Goal: Task Accomplishment & Management: Complete application form

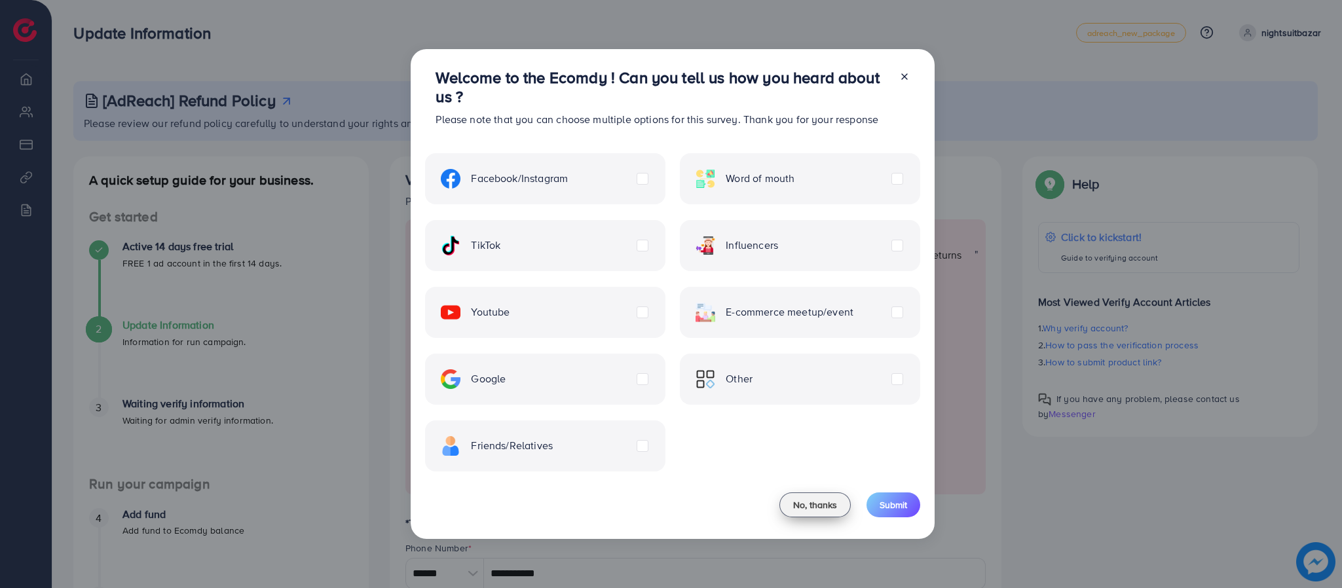
click at [812, 492] on button "No, thanks" at bounding box center [814, 504] width 71 height 25
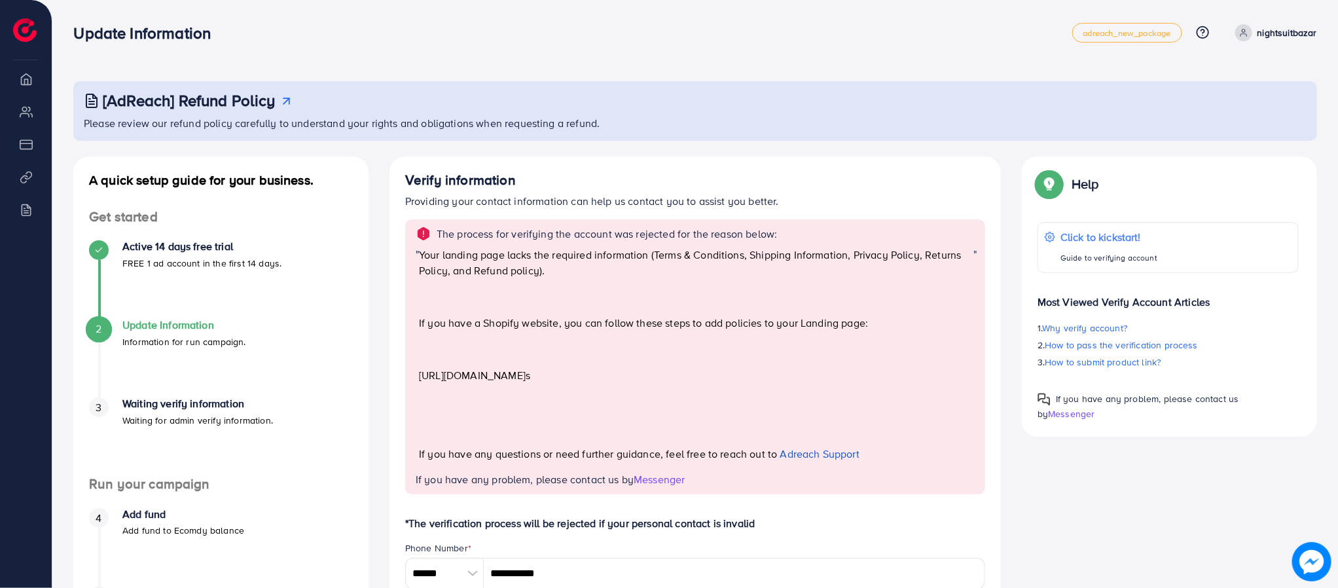
click at [1293, 26] on p "nightsuitbazar" at bounding box center [1288, 33] width 60 height 16
click at [1227, 87] on link "Log out" at bounding box center [1254, 78] width 124 height 29
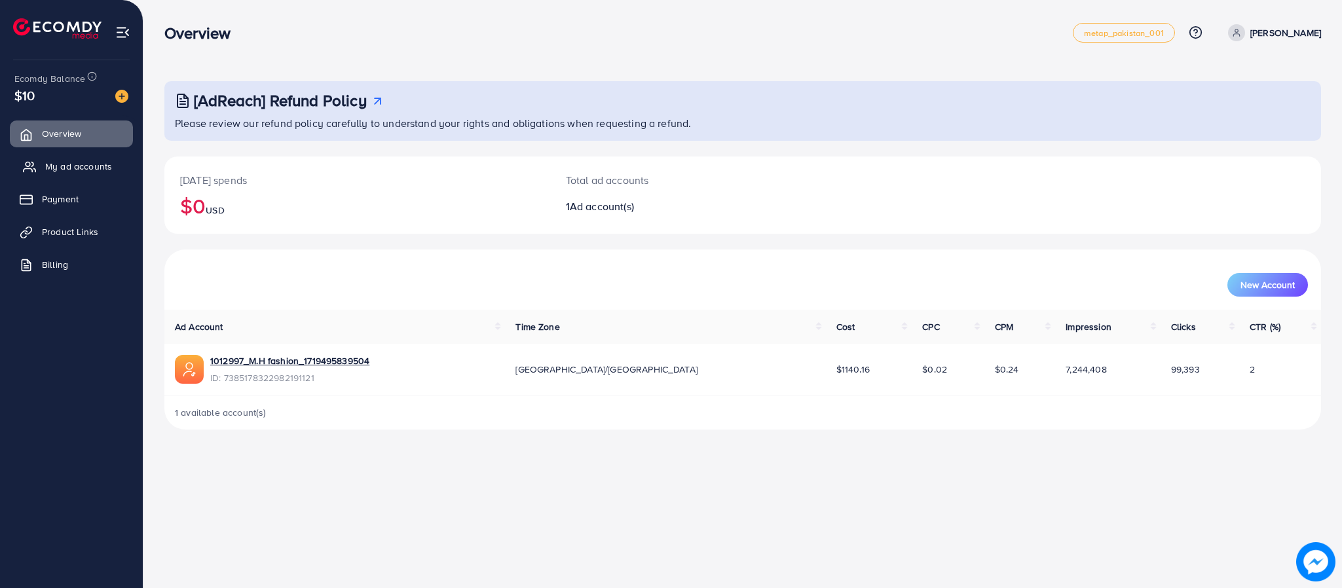
click at [71, 173] on span "My ad accounts" at bounding box center [78, 166] width 67 height 13
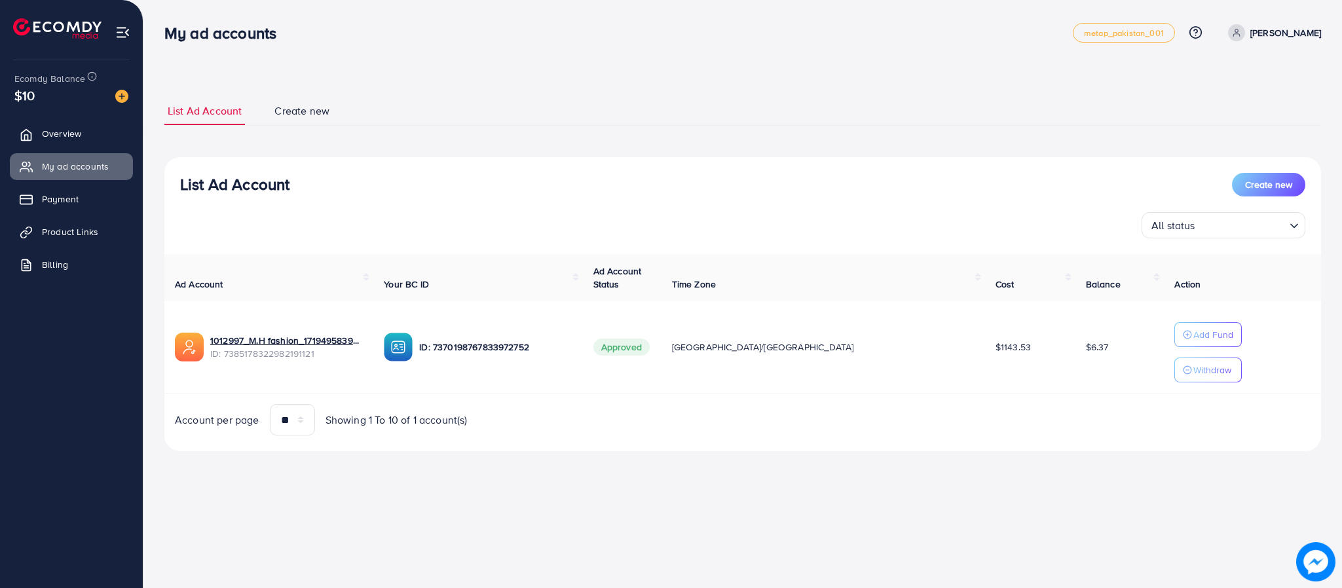
click at [1255, 36] on p "[PERSON_NAME]" at bounding box center [1285, 33] width 71 height 16
click at [1222, 102] on link "Log out" at bounding box center [1258, 107] width 124 height 29
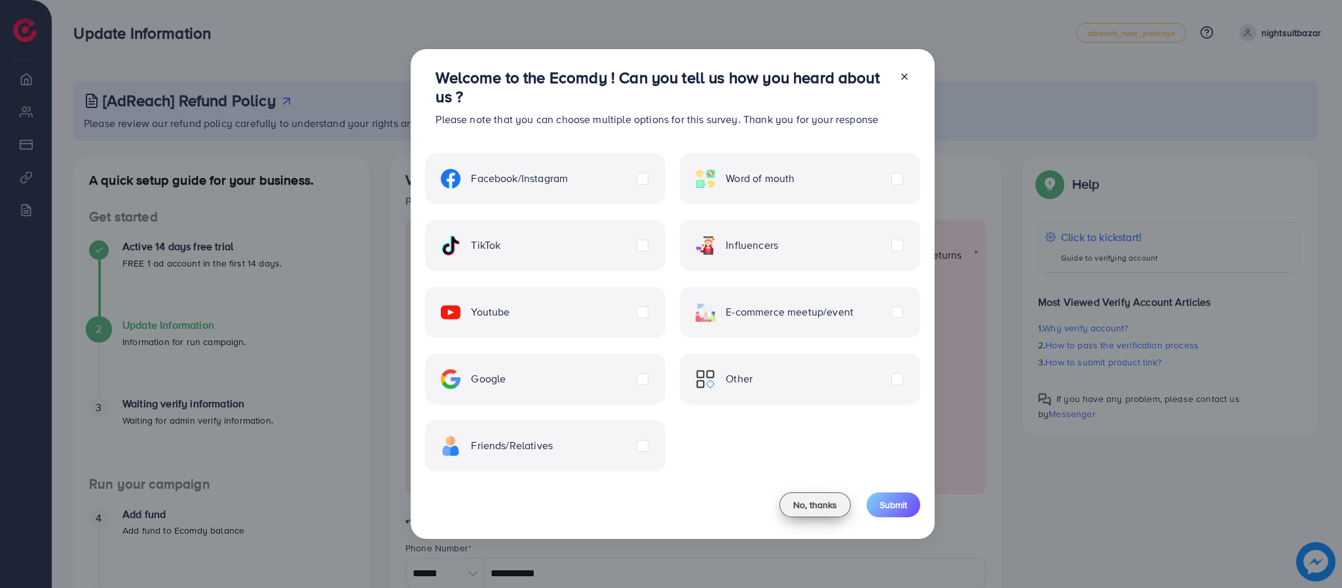
click at [786, 494] on button "No, thanks" at bounding box center [814, 504] width 71 height 25
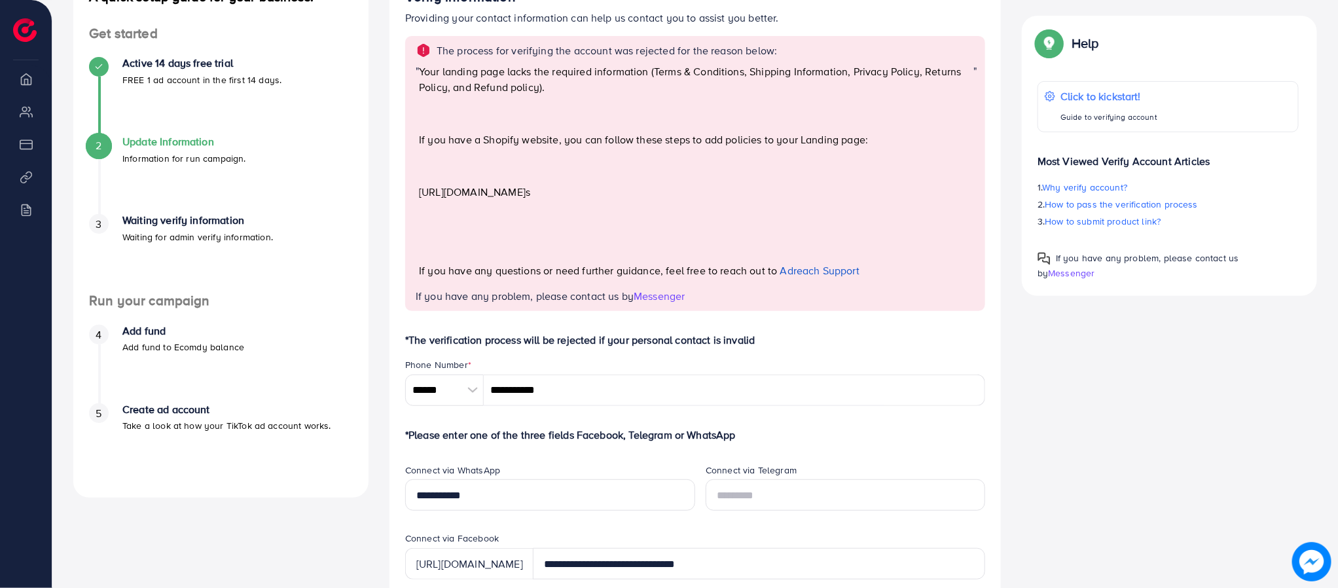
scroll to position [827, 0]
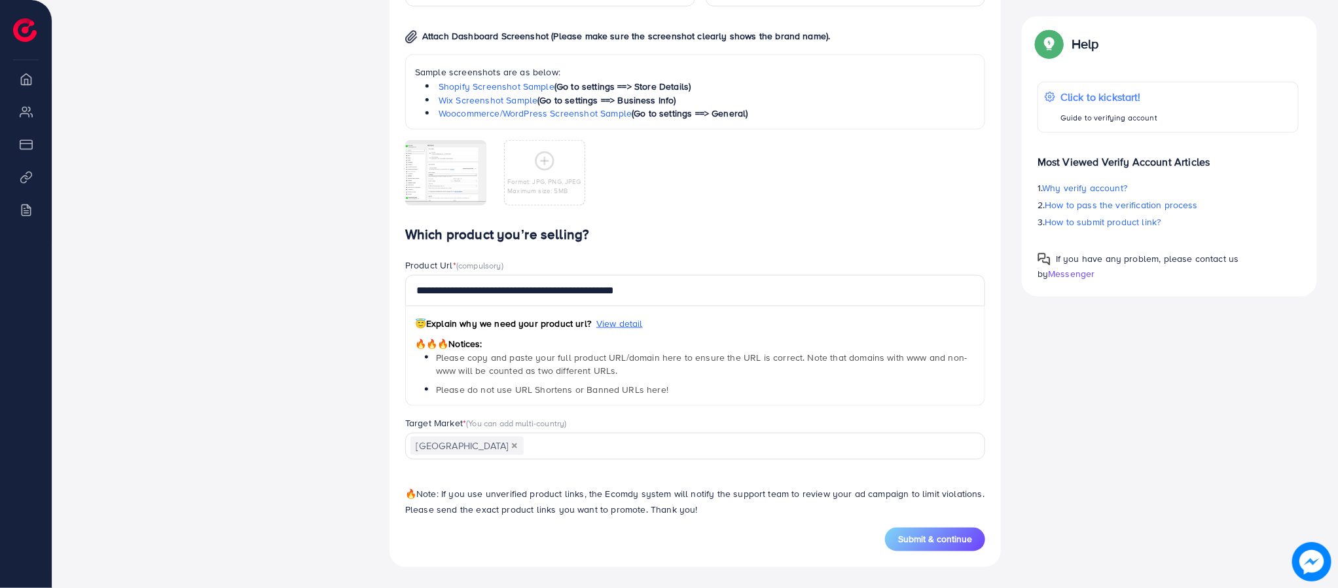
click at [914, 538] on span "Submit & continue" at bounding box center [935, 539] width 74 height 13
click at [644, 283] on input "**********" at bounding box center [695, 290] width 580 height 31
click at [937, 543] on span "Submit & continue" at bounding box center [935, 539] width 74 height 13
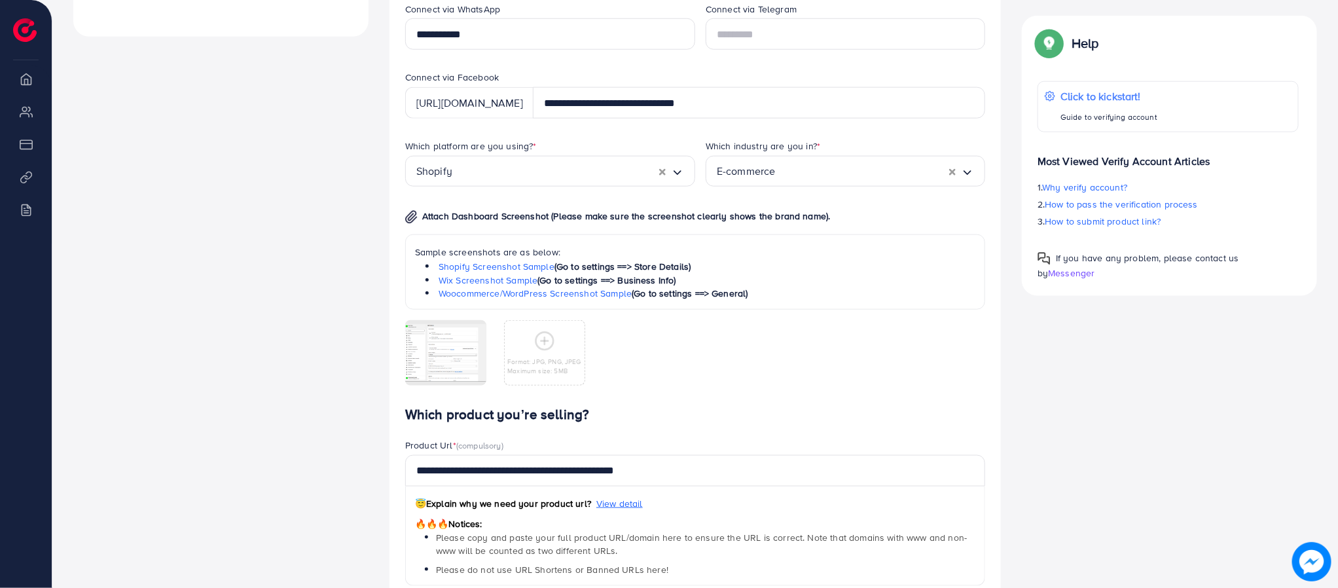
scroll to position [688, 0]
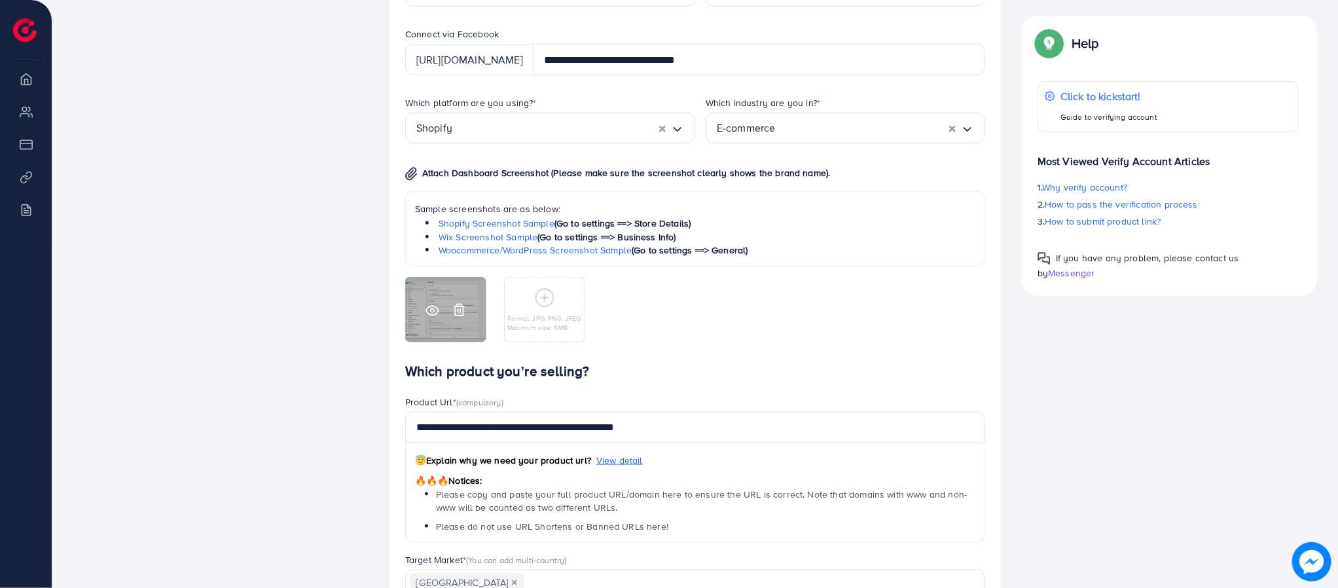
click at [462, 306] on icon at bounding box center [459, 310] width 14 height 14
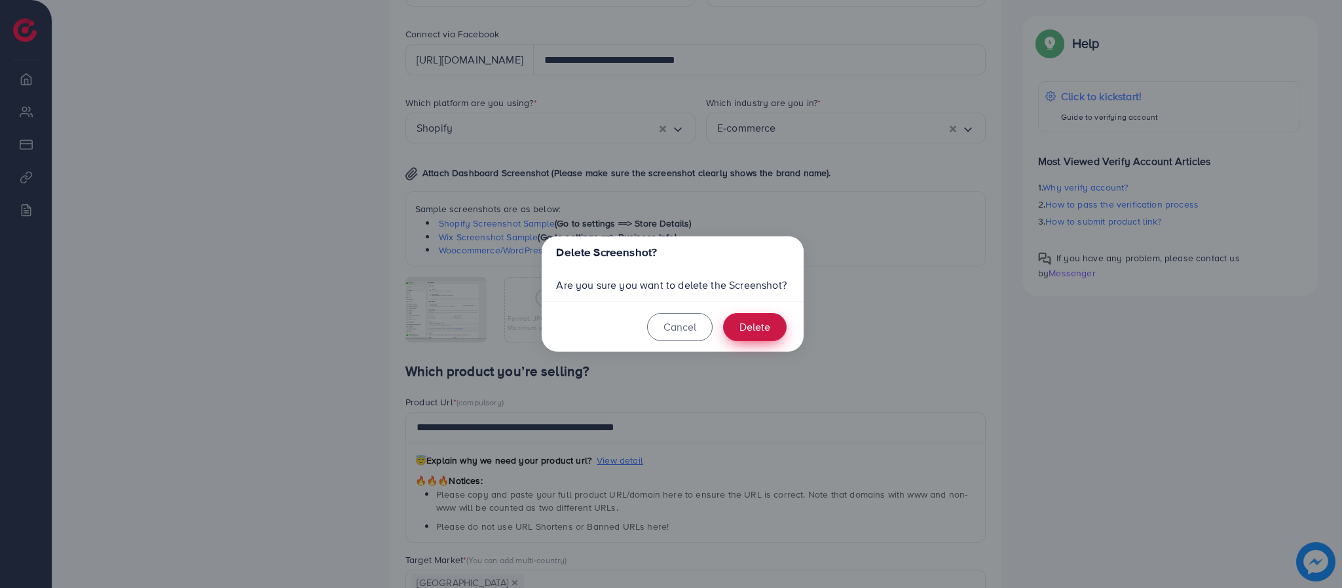
click at [741, 330] on button "Delete" at bounding box center [755, 327] width 64 height 28
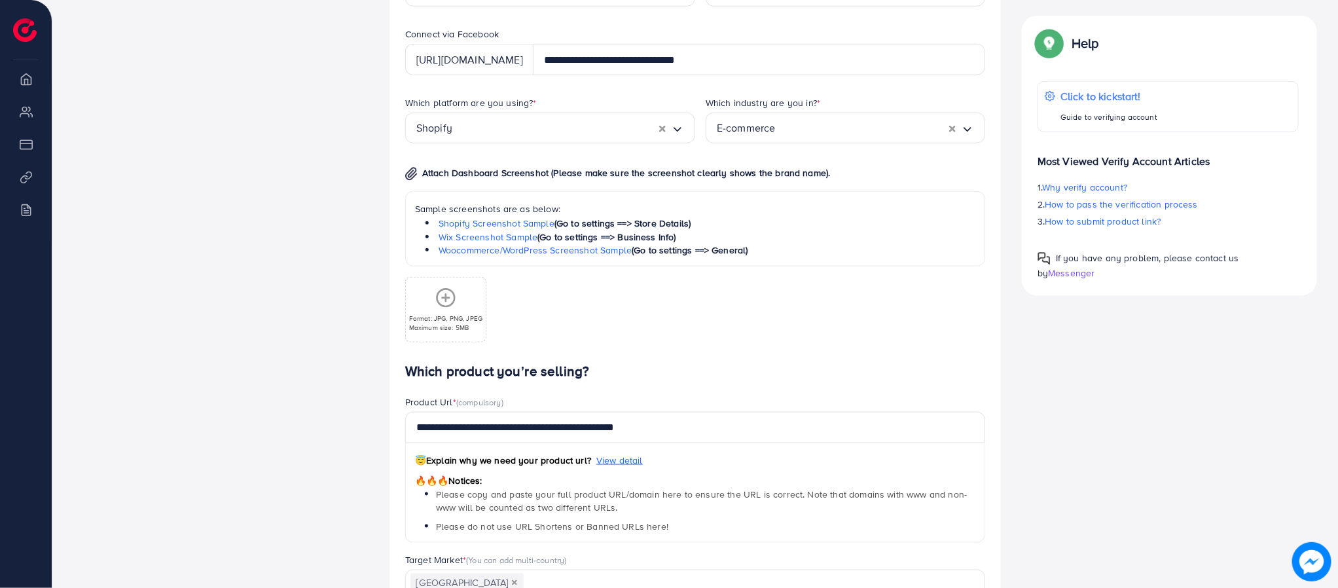
click at [442, 299] on icon at bounding box center [445, 297] width 21 height 21
click at [458, 314] on icon at bounding box center [459, 310] width 14 height 14
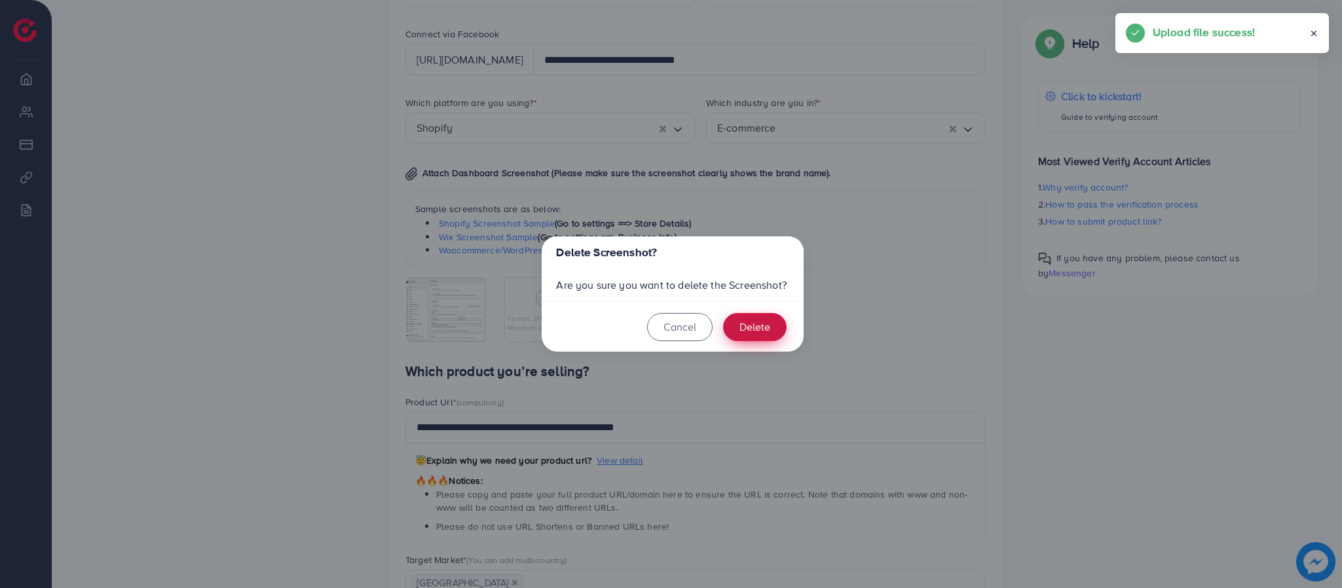
click at [743, 328] on button "Delete" at bounding box center [755, 327] width 64 height 28
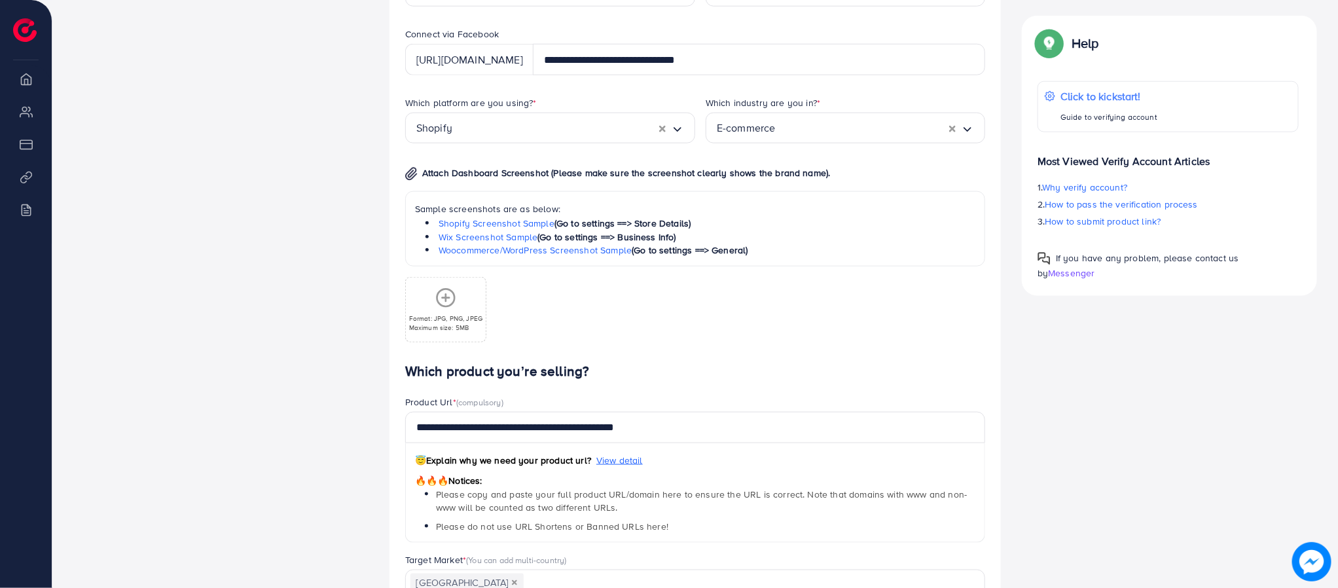
click at [462, 314] on p "Format: JPG, PNG, JPEG" at bounding box center [446, 318] width 74 height 9
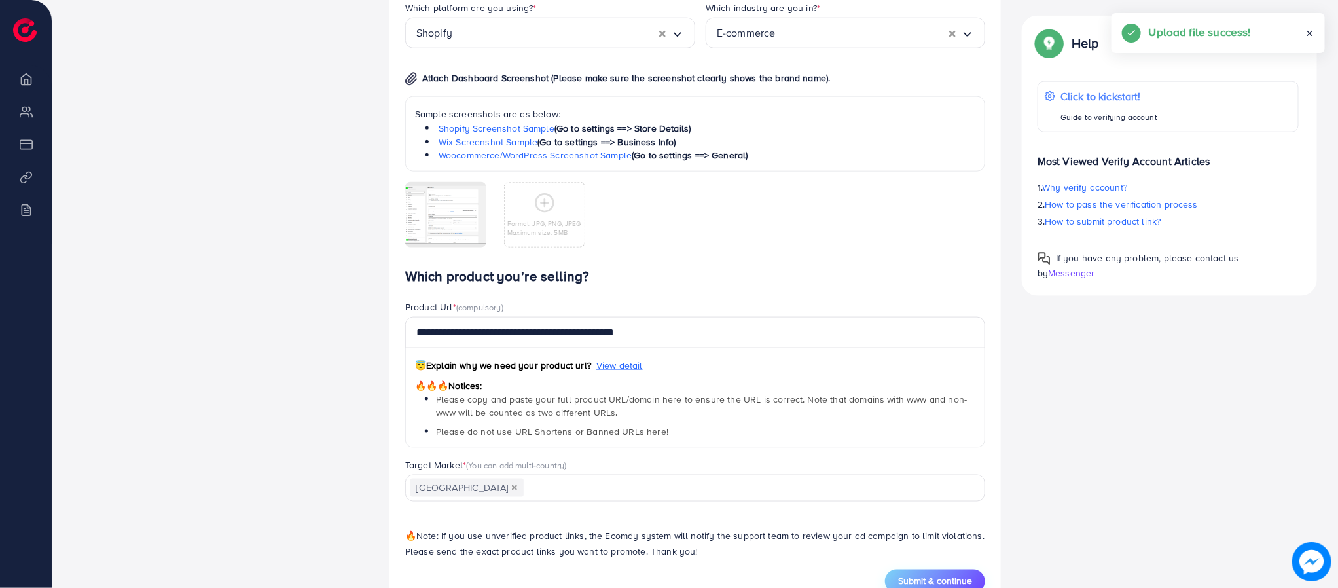
scroll to position [827, 0]
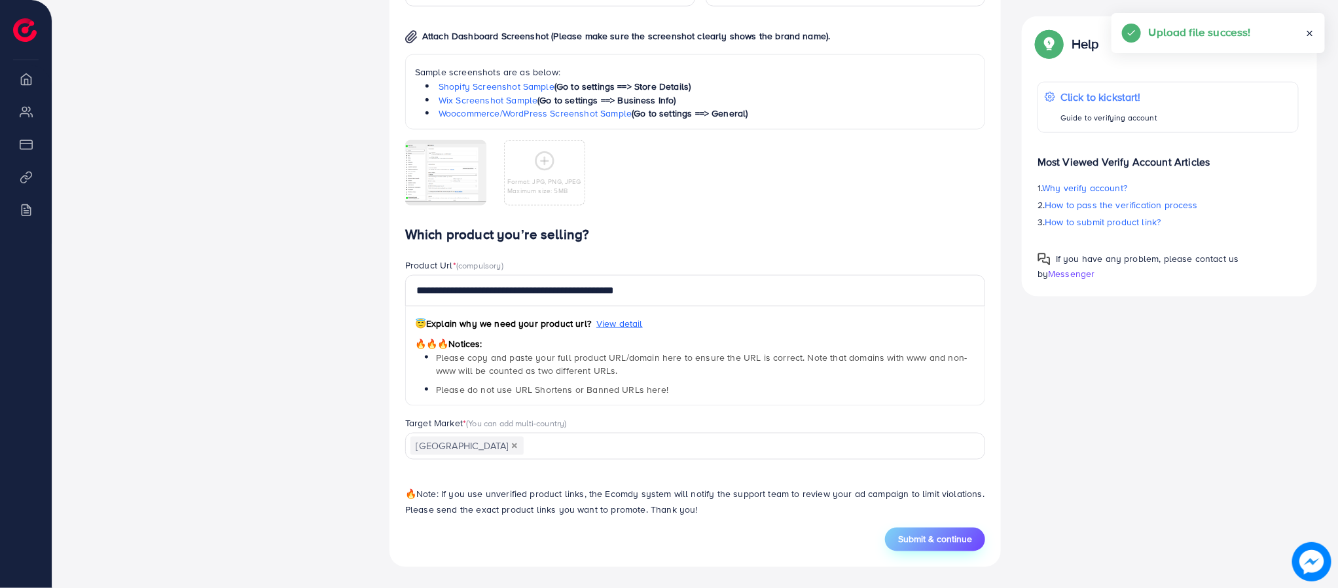
click at [922, 548] on button "Submit & continue" at bounding box center [935, 540] width 100 height 24
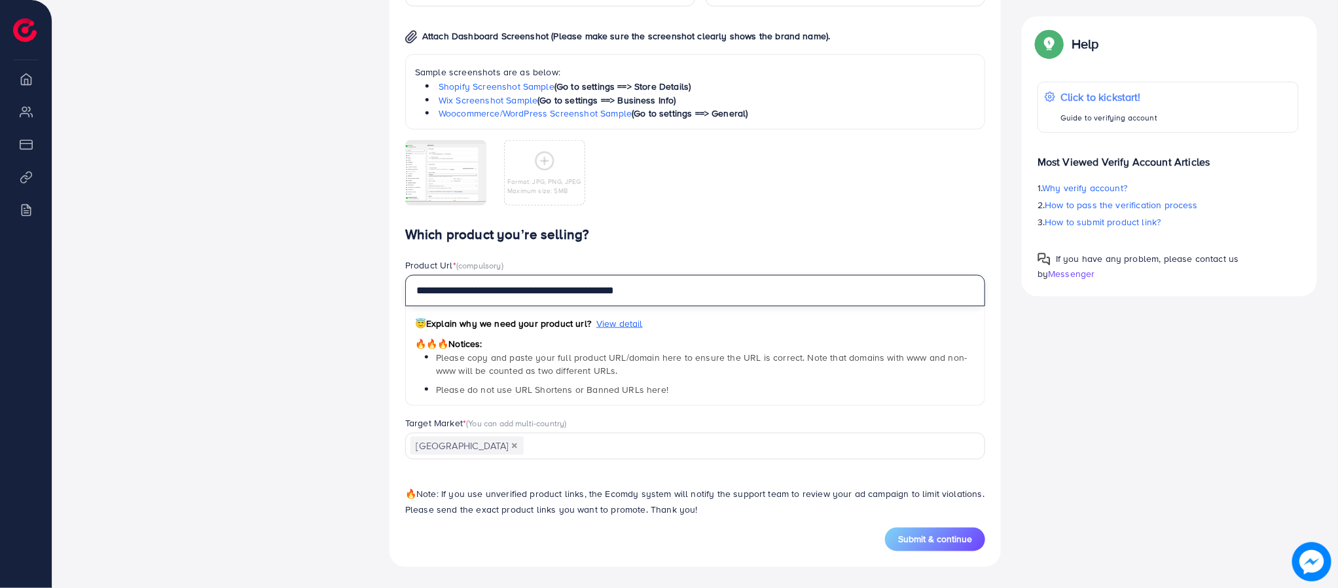
click at [661, 285] on input "**********" at bounding box center [695, 290] width 580 height 31
paste input "**********"
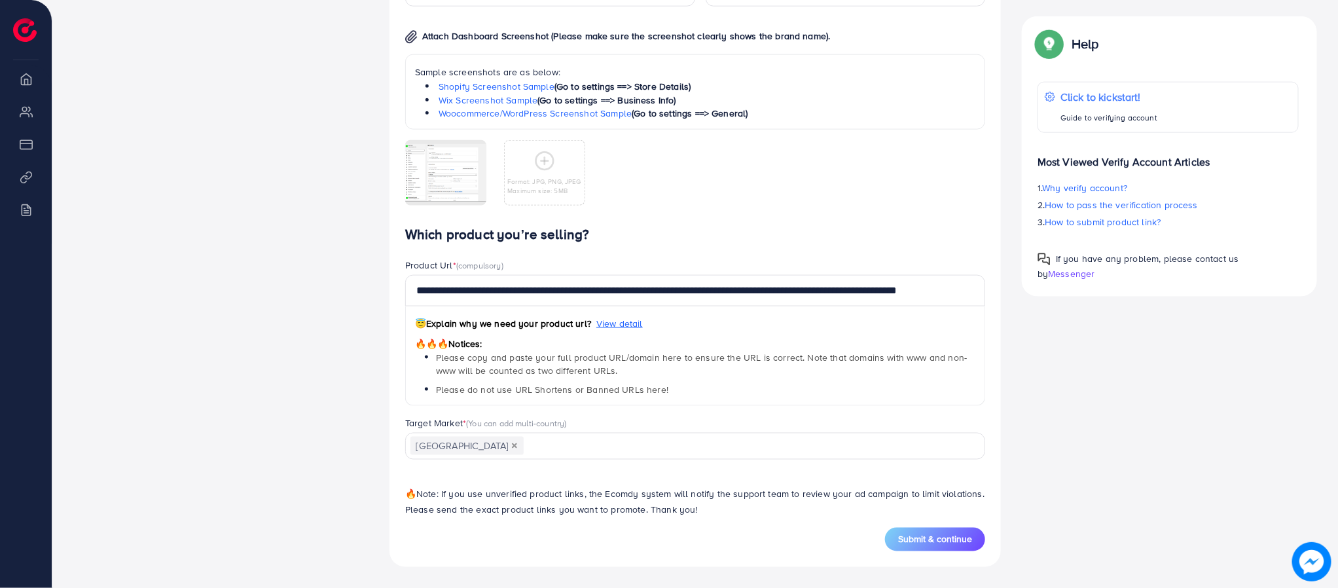
scroll to position [0, 0]
click at [957, 540] on span "Submit & continue" at bounding box center [935, 539] width 74 height 13
type input "**********"
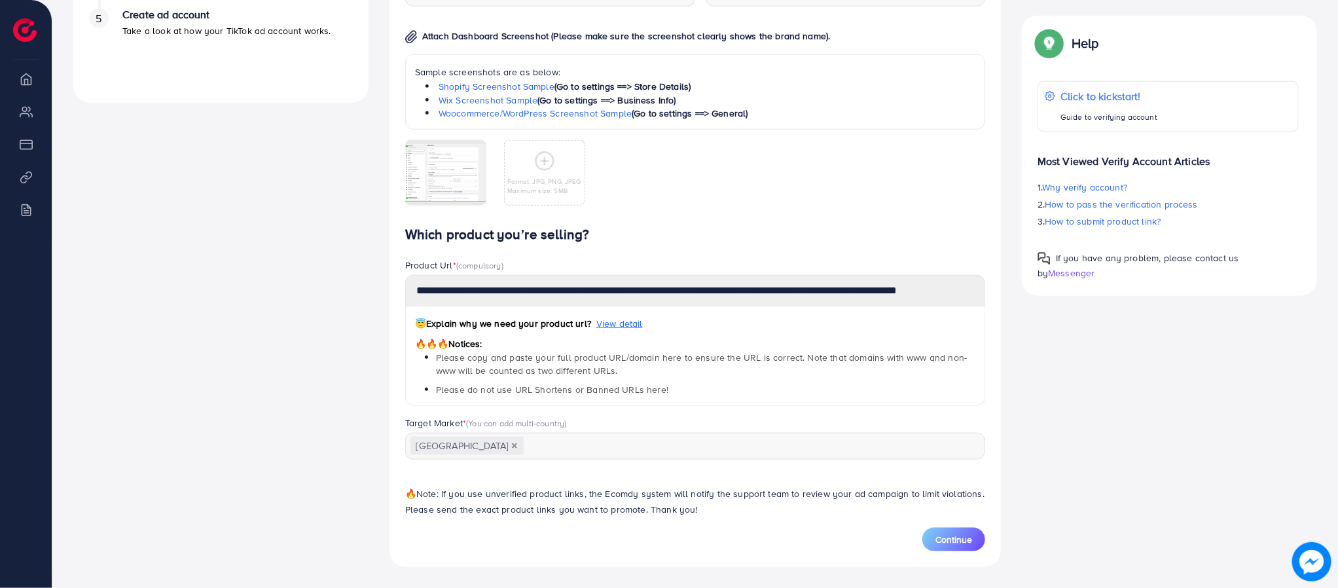
scroll to position [581, 0]
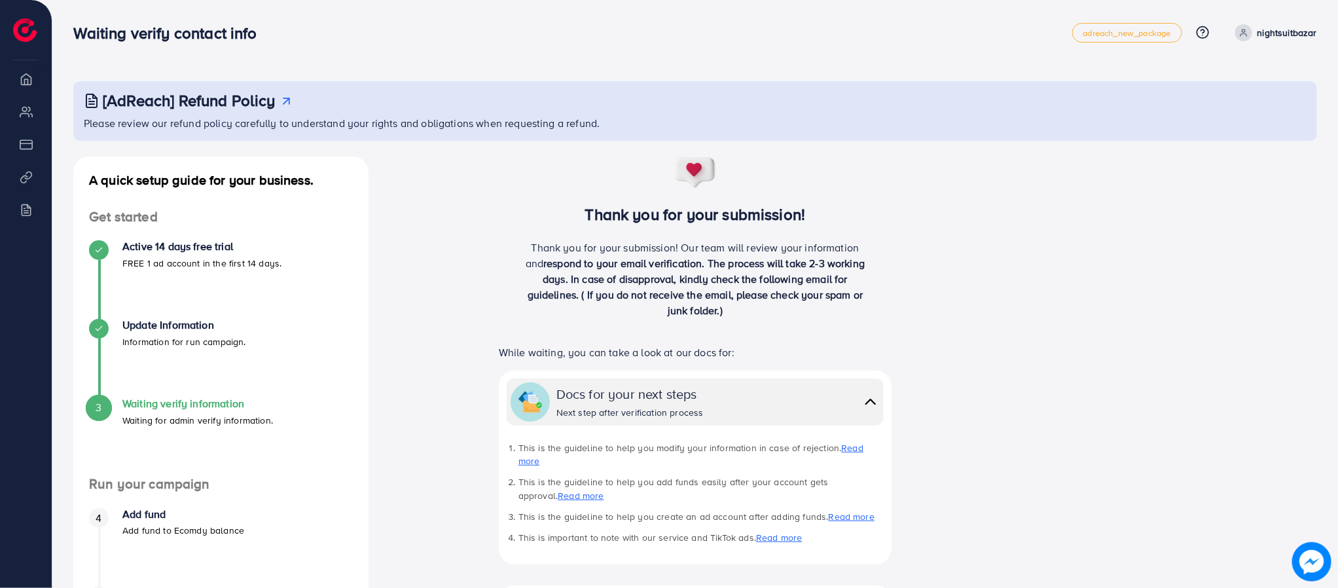
click at [1269, 41] on ul "adreach_new_package Help Center Contact Support Plans and Pricing Term and poli…" at bounding box center [1195, 33] width 245 height 20
click at [1271, 31] on p "nightsuitbazar" at bounding box center [1288, 33] width 60 height 16
click at [1227, 75] on span "Log out" at bounding box center [1238, 78] width 35 height 16
